Goal: Task Accomplishment & Management: Use online tool/utility

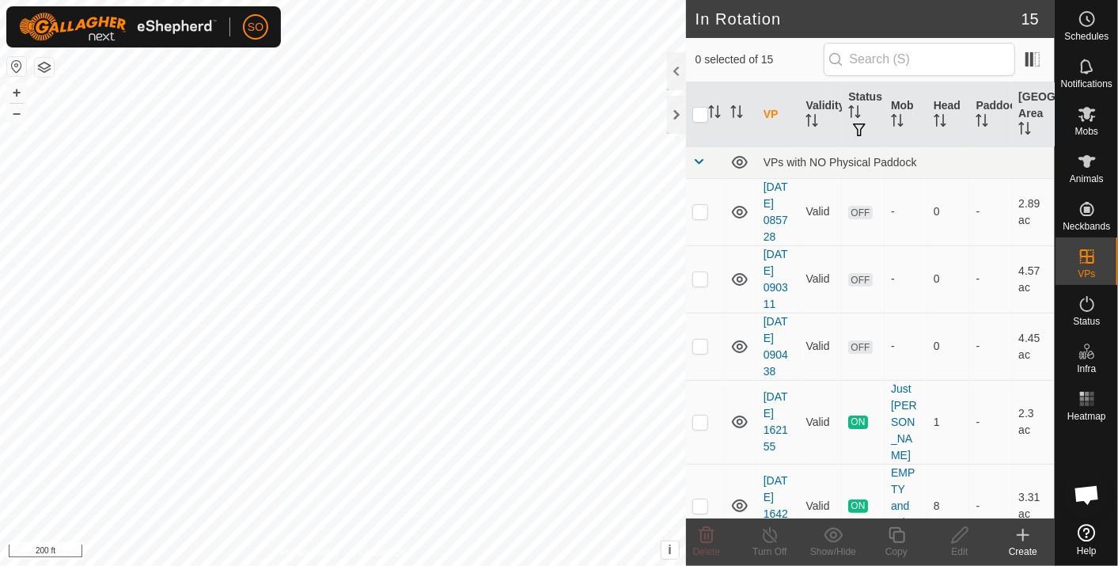
click at [1023, 532] on icon at bounding box center [1023, 534] width 0 height 11
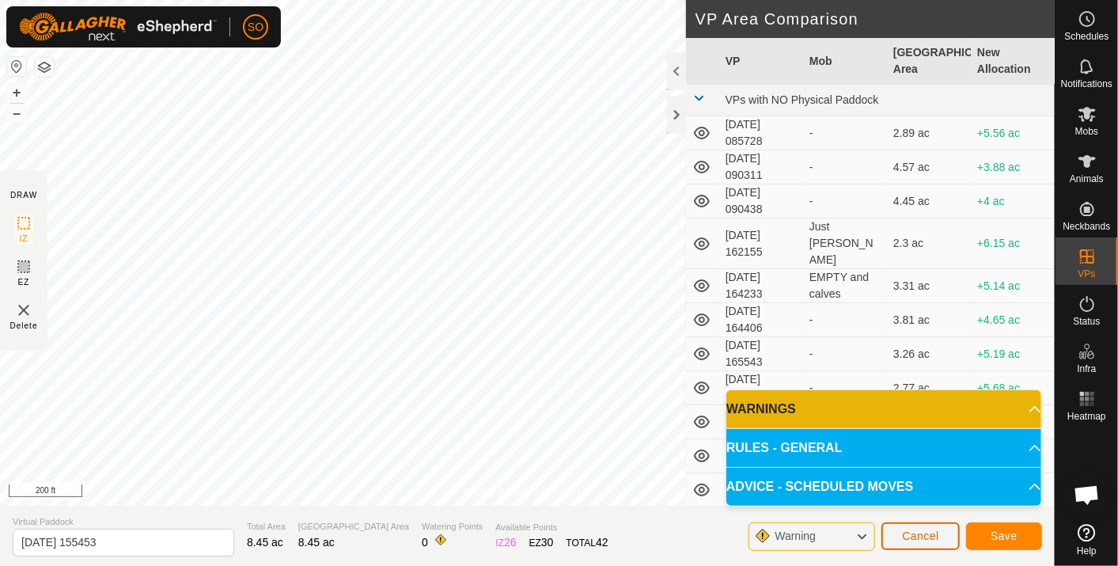
click at [924, 535] on span "Cancel" at bounding box center [920, 535] width 37 height 13
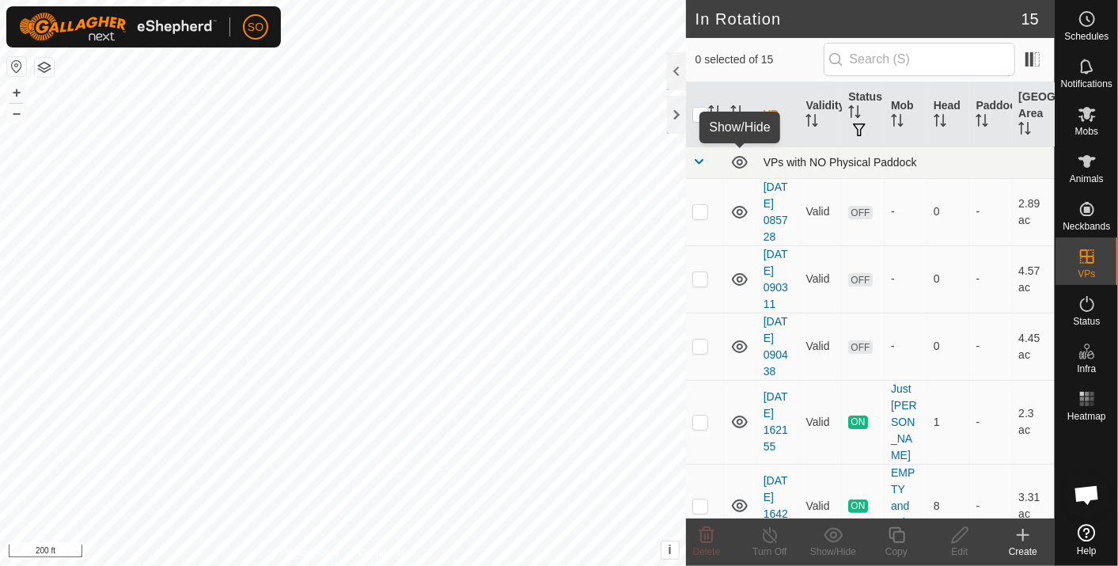
click at [737, 158] on icon at bounding box center [739, 162] width 19 height 19
click at [1090, 17] on icon at bounding box center [1087, 18] width 19 height 19
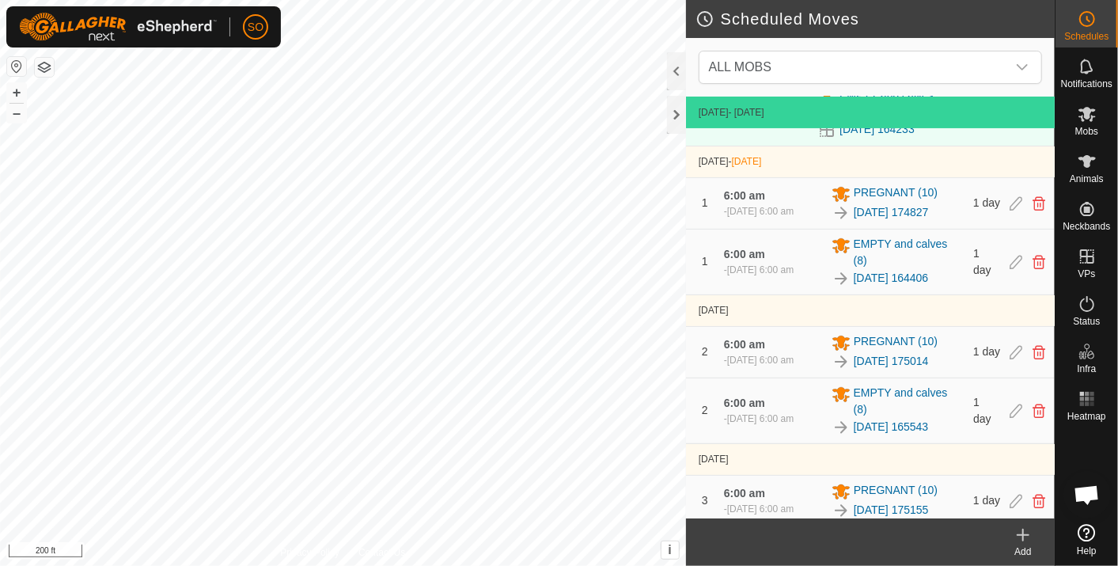
scroll to position [359, 0]
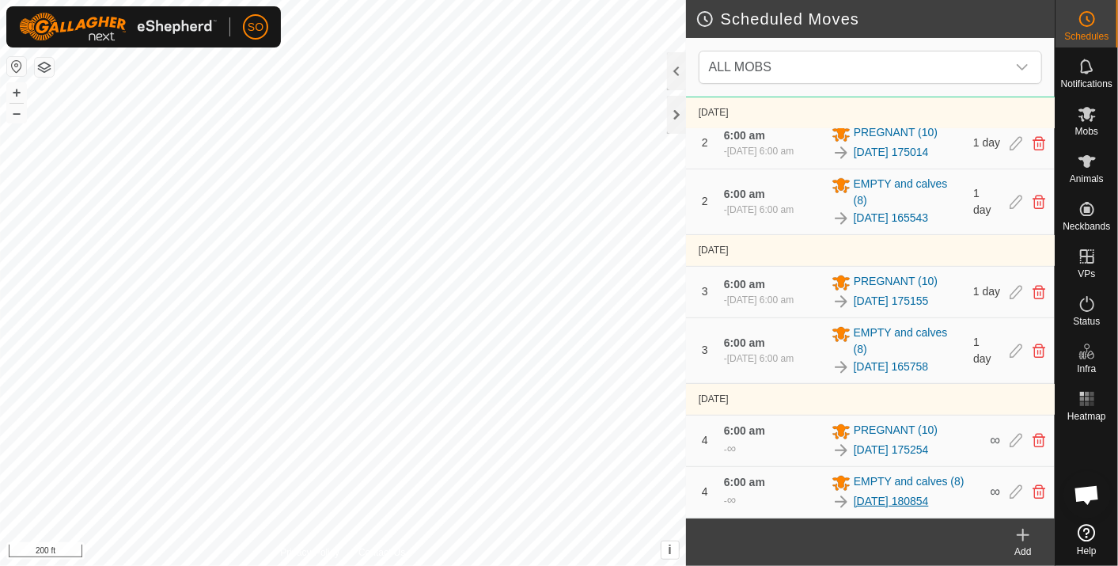
click at [886, 499] on link "[DATE] 180854" at bounding box center [891, 501] width 75 height 17
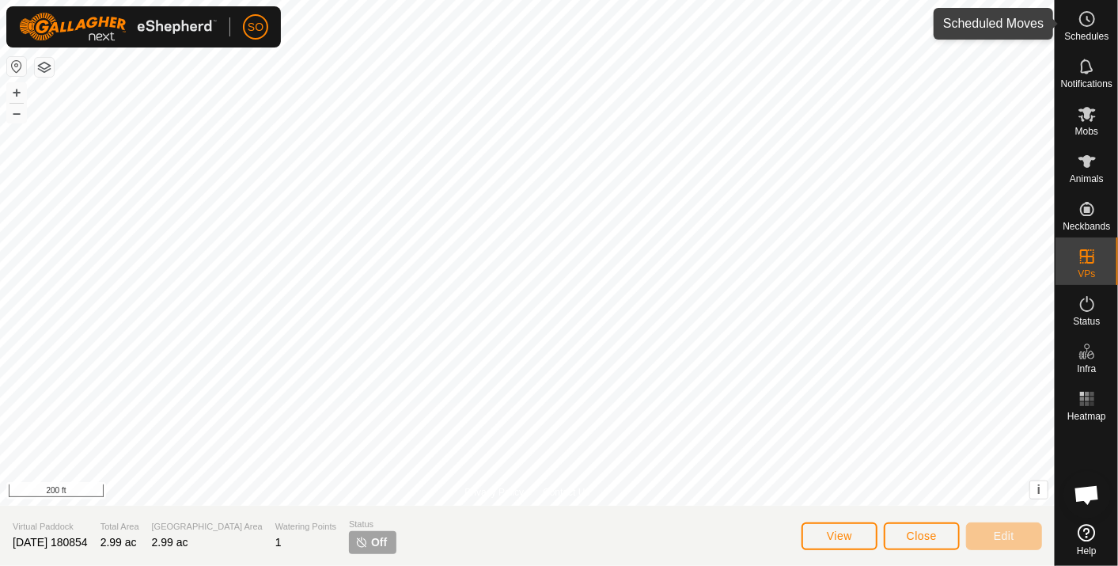
click at [1090, 16] on icon at bounding box center [1087, 18] width 19 height 19
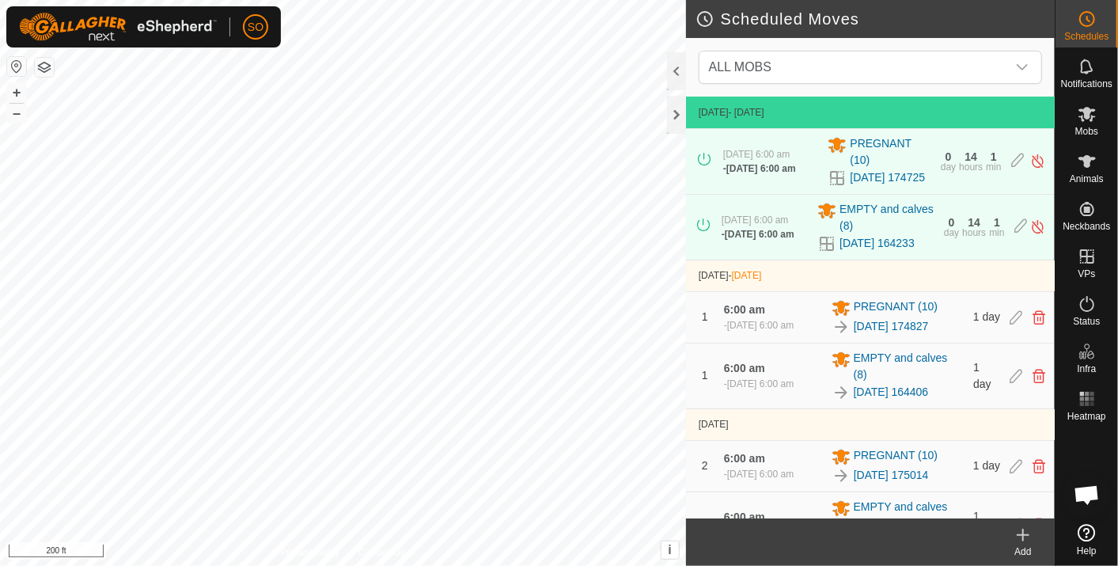
scroll to position [359, 0]
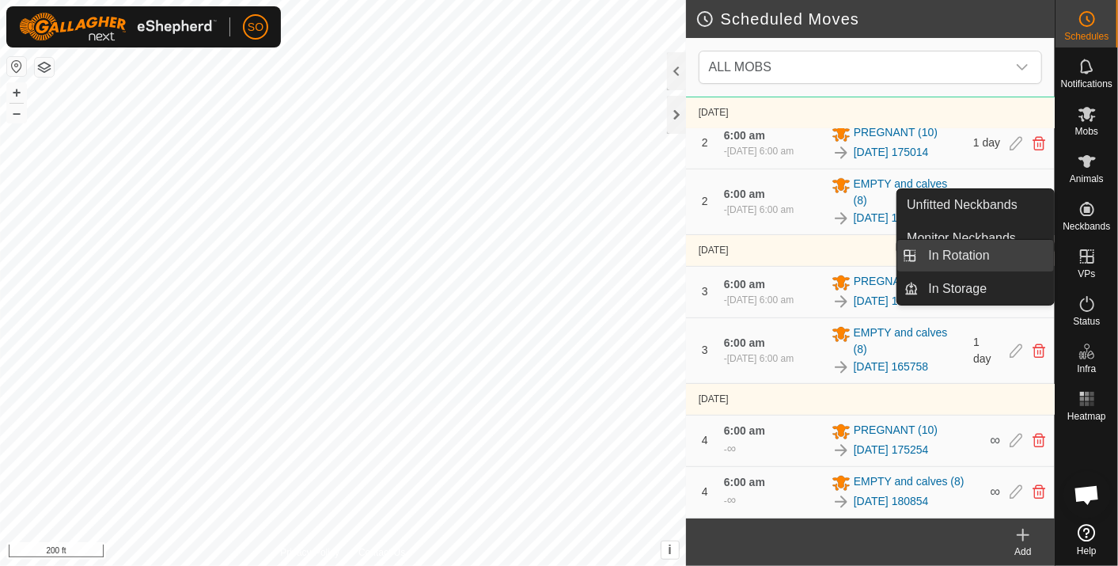
click at [990, 252] on link "In Rotation" at bounding box center [986, 256] width 135 height 32
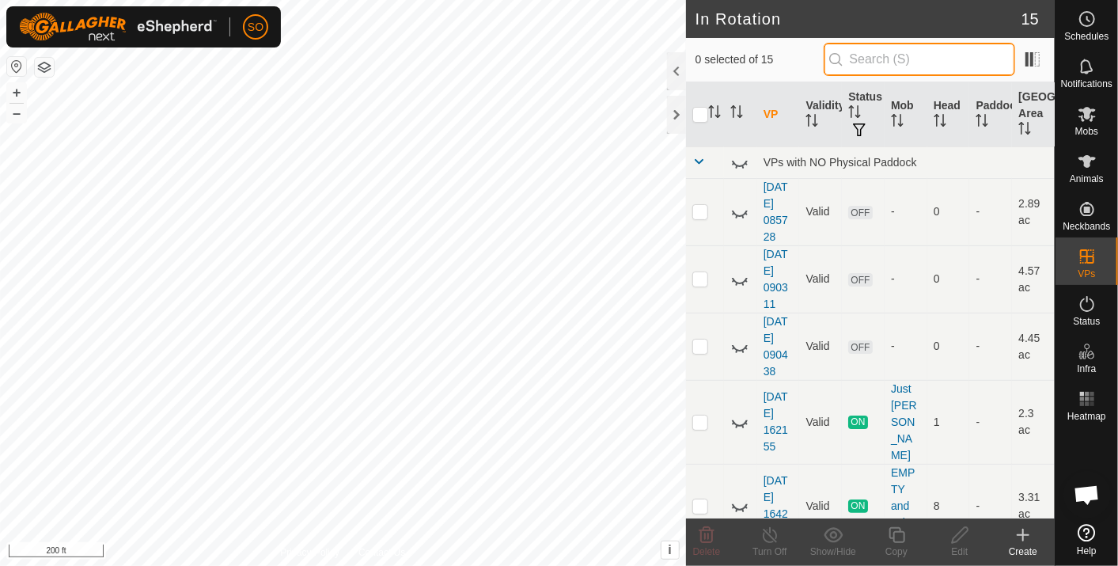
click at [862, 57] on input "text" at bounding box center [919, 59] width 191 height 33
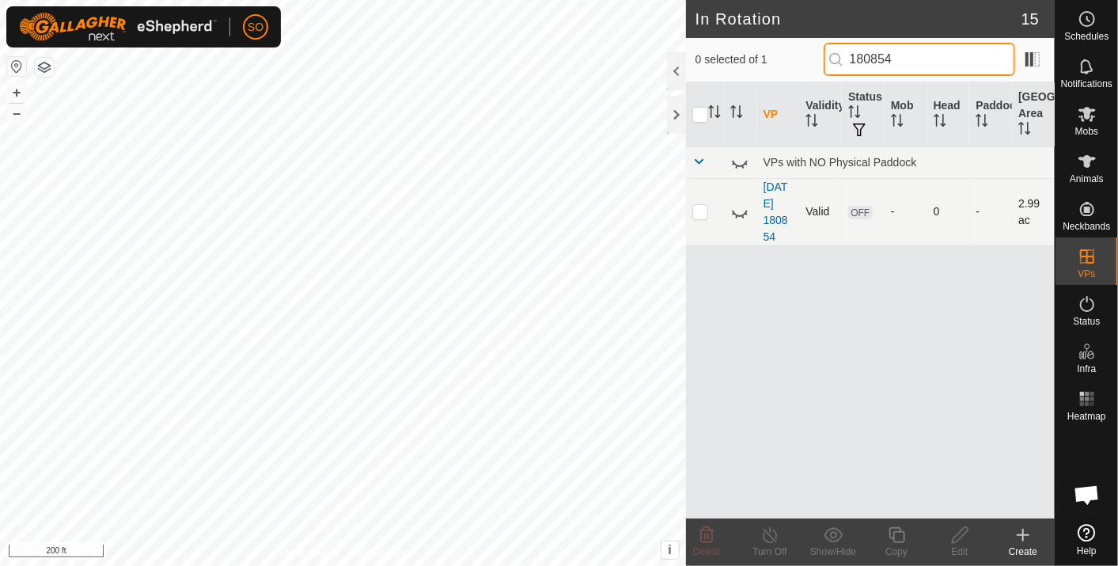
type input "180854"
click at [737, 208] on icon at bounding box center [739, 212] width 19 height 19
click at [1023, 532] on icon at bounding box center [1023, 534] width 0 height 11
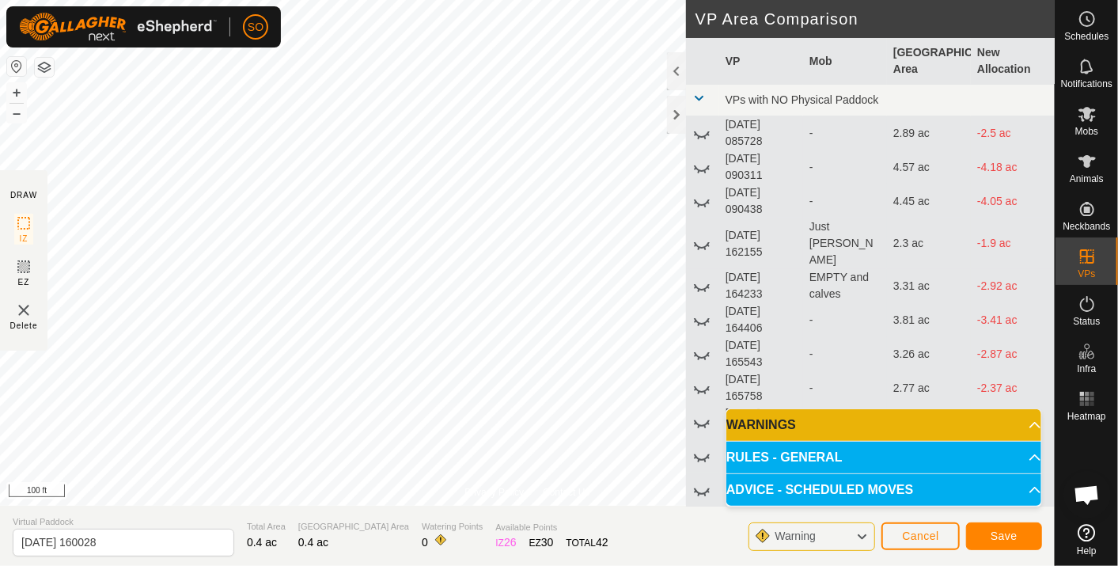
click at [0, 188] on html "SO Schedules Notifications Mobs Animals Neckbands VPs Status Infra Heatmap Help…" at bounding box center [559, 283] width 1118 height 566
click at [1085, 17] on icon at bounding box center [1087, 18] width 19 height 19
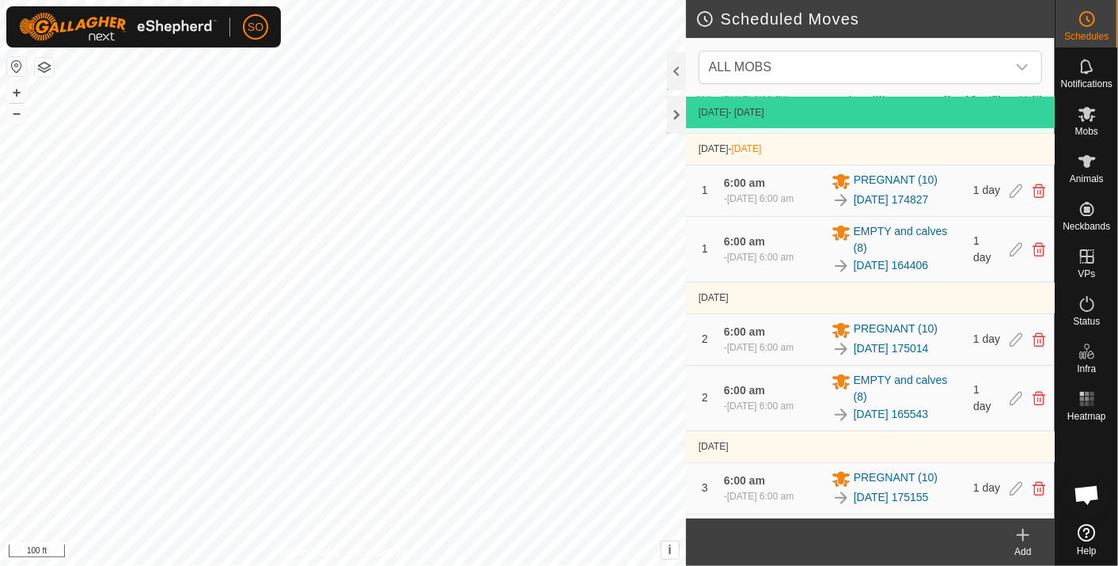
scroll to position [369, 0]
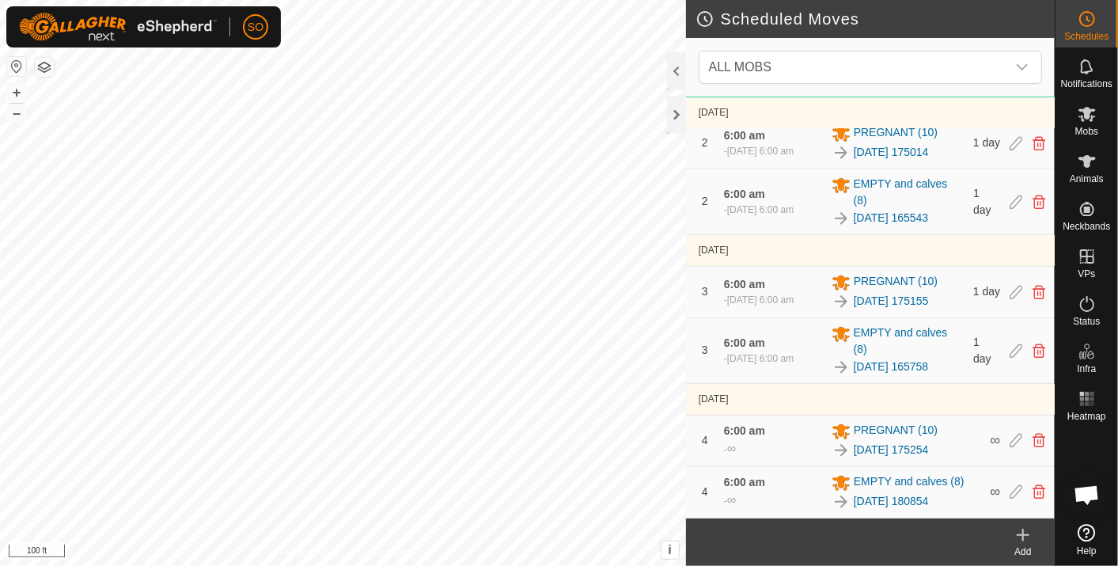
click at [916, 445] on link "[DATE] 175254" at bounding box center [891, 450] width 75 height 17
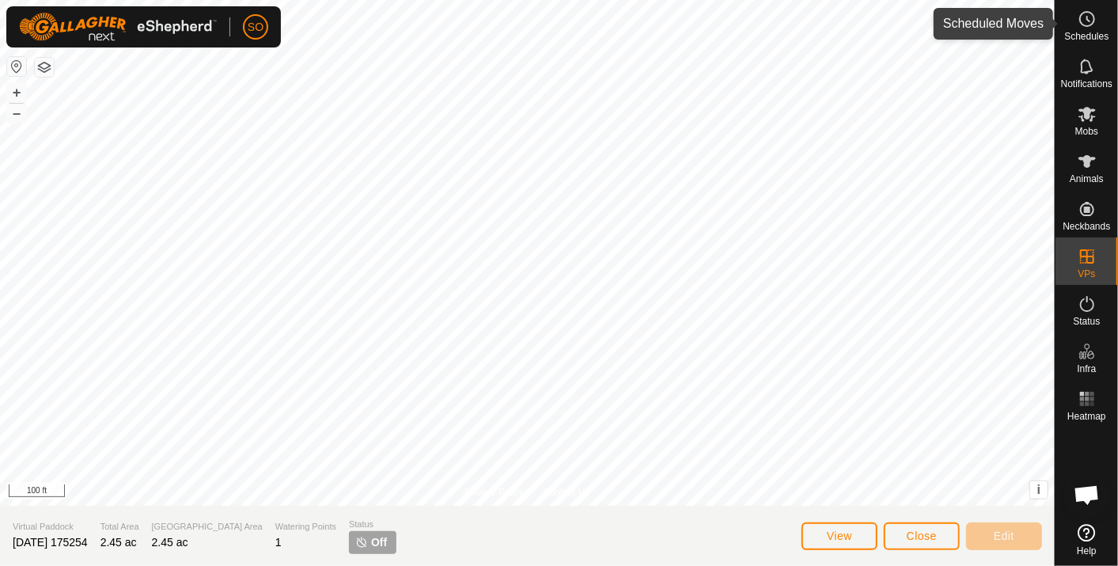
click at [1087, 21] on icon at bounding box center [1087, 18] width 19 height 19
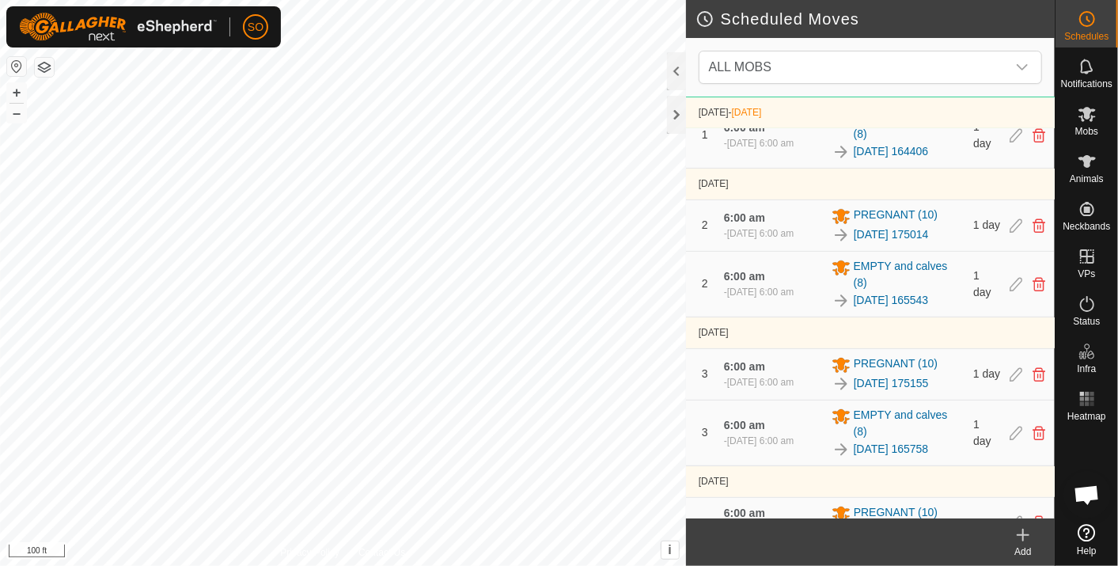
scroll to position [369, 0]
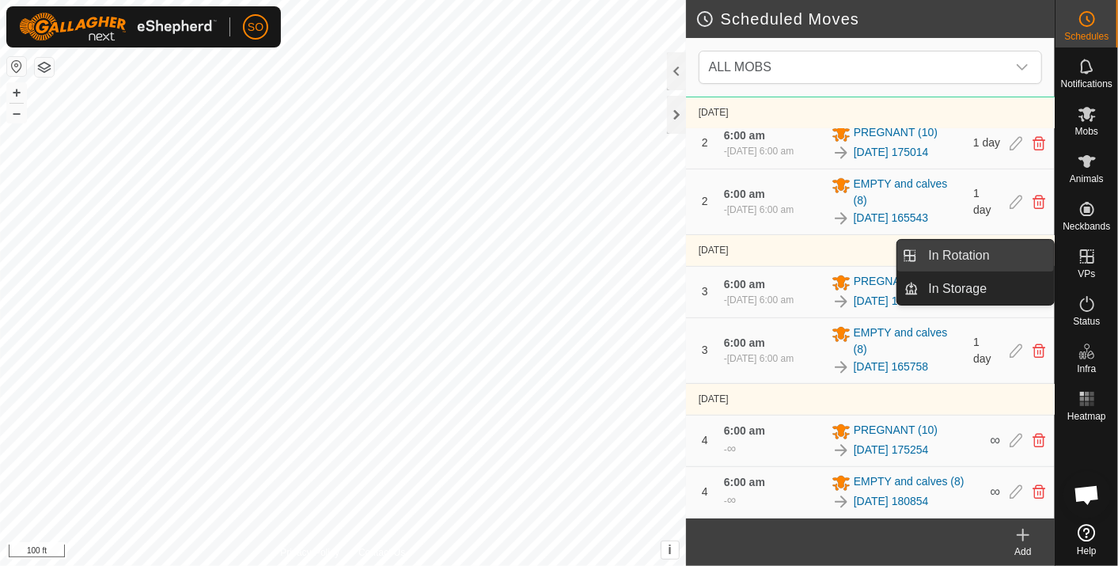
click at [1001, 253] on link "In Rotation" at bounding box center [986, 256] width 135 height 32
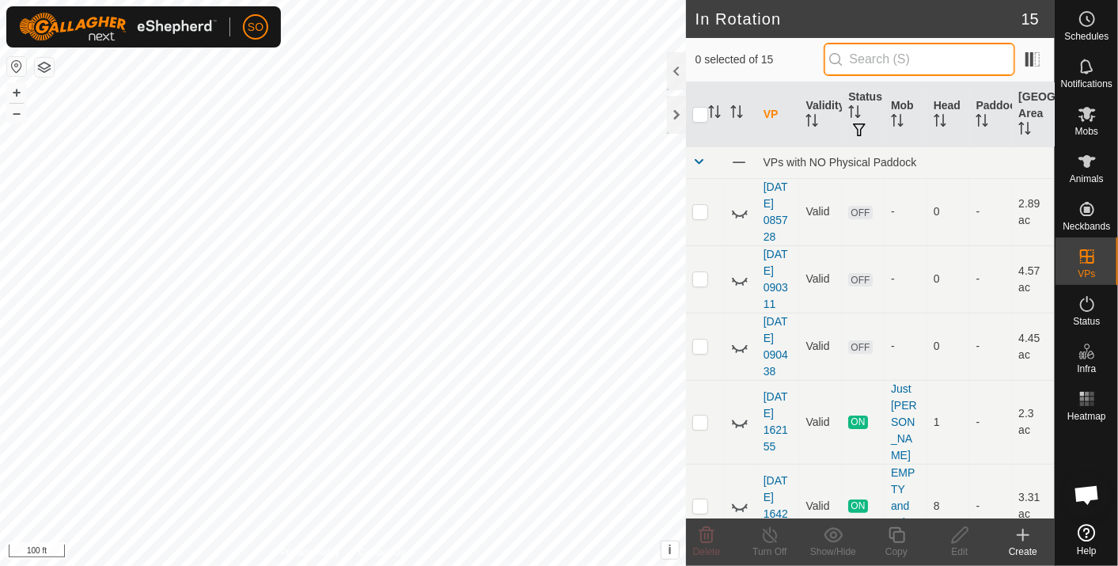
click at [904, 61] on input "text" at bounding box center [919, 59] width 191 height 33
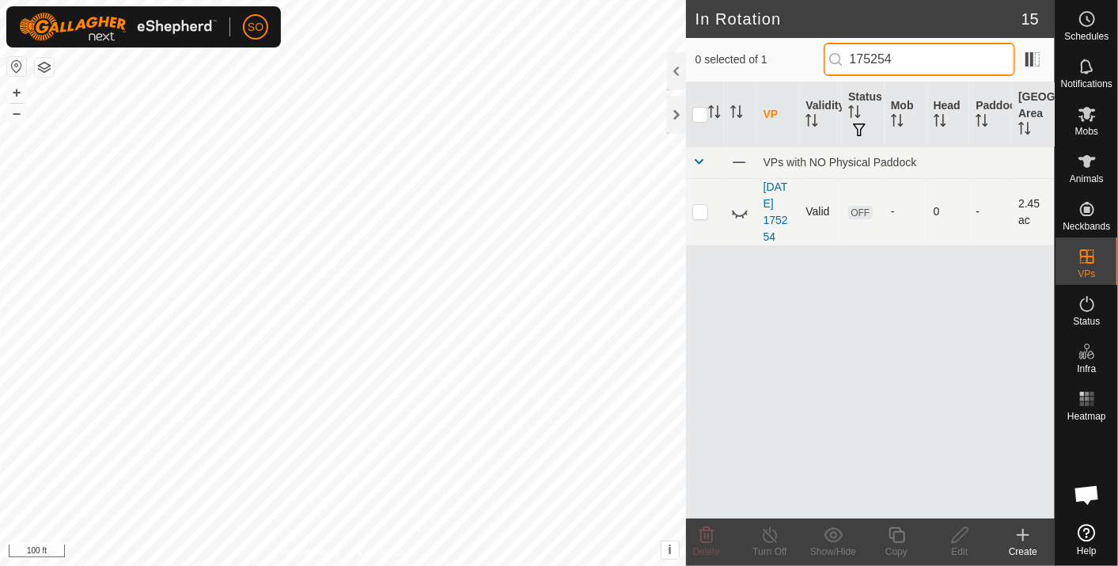
type input "175254"
click at [736, 207] on icon at bounding box center [739, 212] width 19 height 19
click at [1023, 534] on icon at bounding box center [1023, 534] width 0 height 11
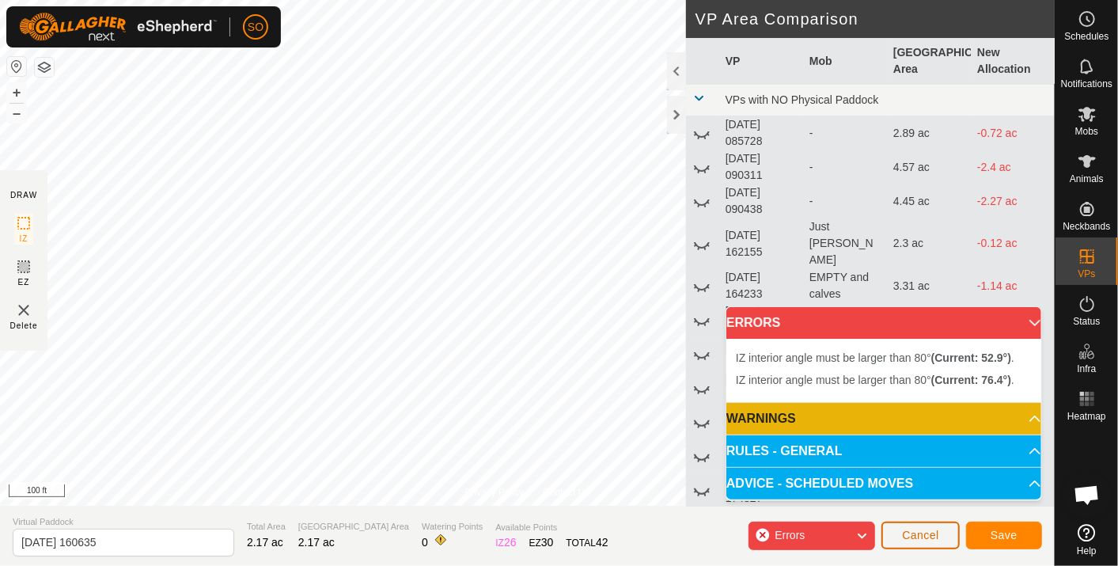
click at [930, 533] on span "Cancel" at bounding box center [920, 535] width 37 height 13
